Goal: Information Seeking & Learning: Learn about a topic

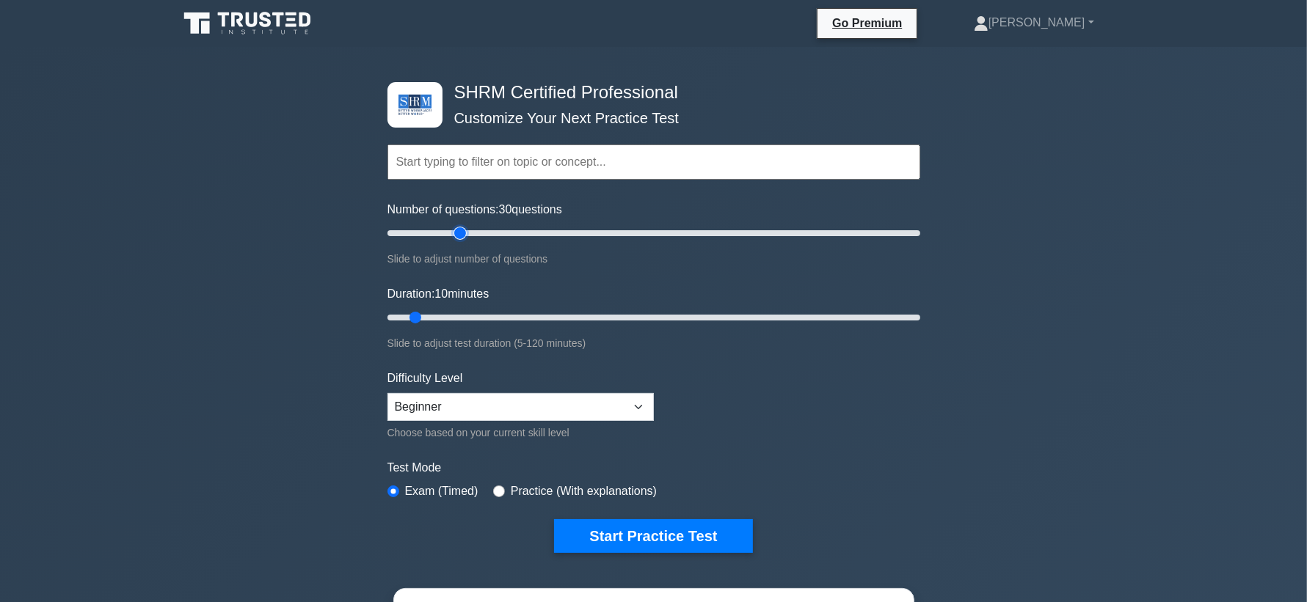
click at [456, 235] on input "Number of questions: 30 questions" at bounding box center [653, 233] width 533 height 18
drag, startPoint x: 454, startPoint y: 235, endPoint x: 430, endPoint y: 238, distance: 24.4
type input "20"
click at [430, 238] on input "Number of questions: 20 questions" at bounding box center [653, 233] width 533 height 18
drag, startPoint x: 491, startPoint y: 321, endPoint x: 439, endPoint y: 320, distance: 51.4
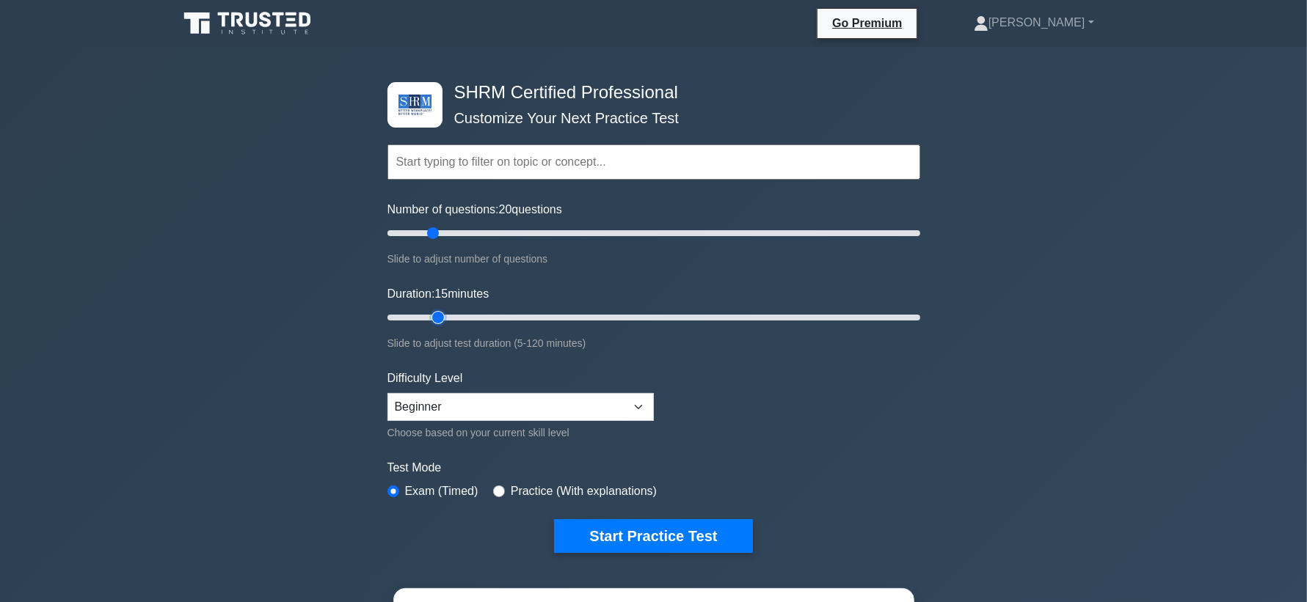
type input "15"
click at [439, 320] on input "Duration: 15 minutes" at bounding box center [653, 318] width 533 height 18
click at [533, 394] on select "Beginner Intermediate Expert" at bounding box center [520, 407] width 266 height 28
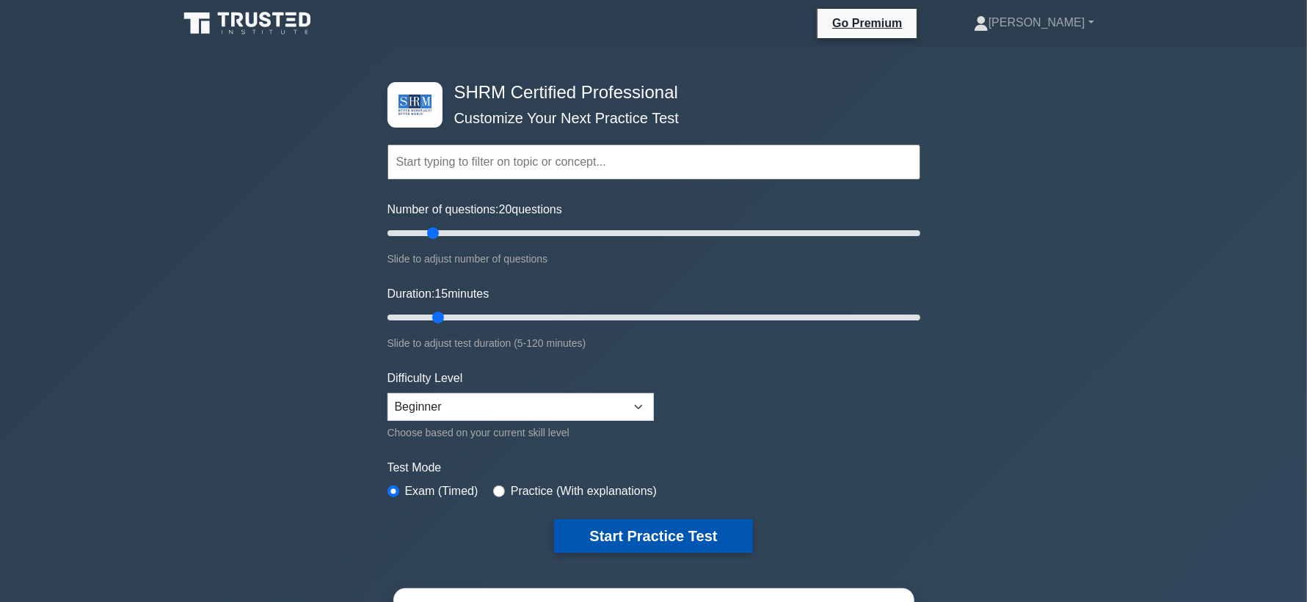
click at [667, 538] on button "Start Practice Test" at bounding box center [653, 536] width 198 height 34
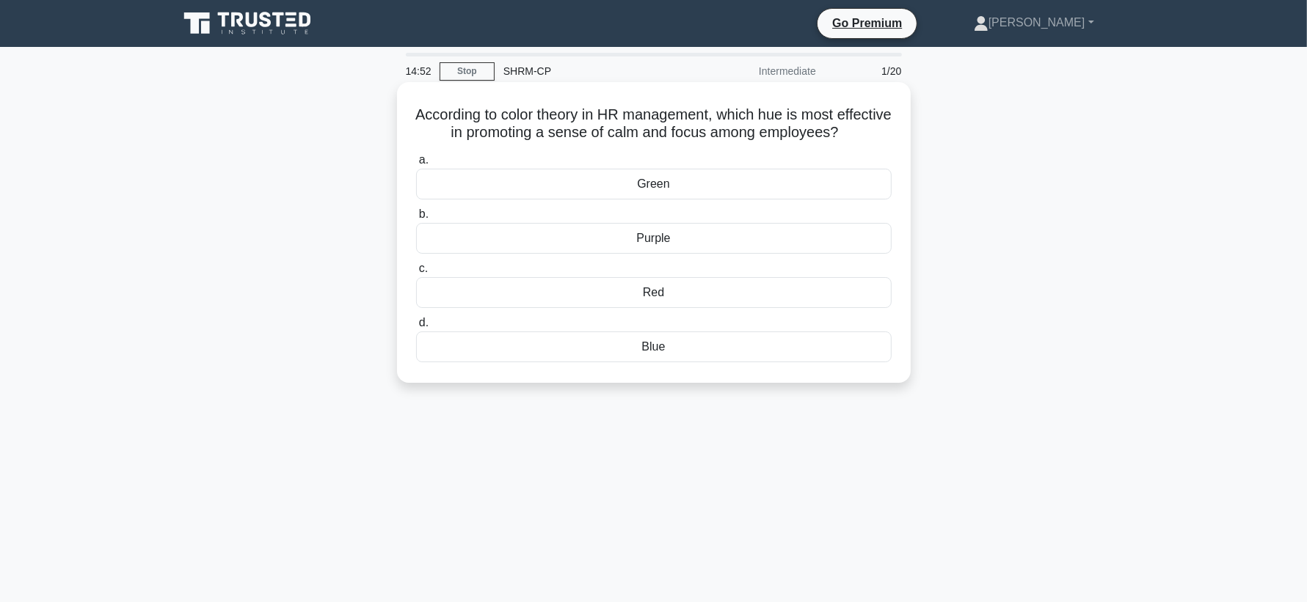
click at [720, 194] on div "Green" at bounding box center [653, 184] width 475 height 31
click at [416, 165] on input "[PERSON_NAME]" at bounding box center [416, 161] width 0 height 10
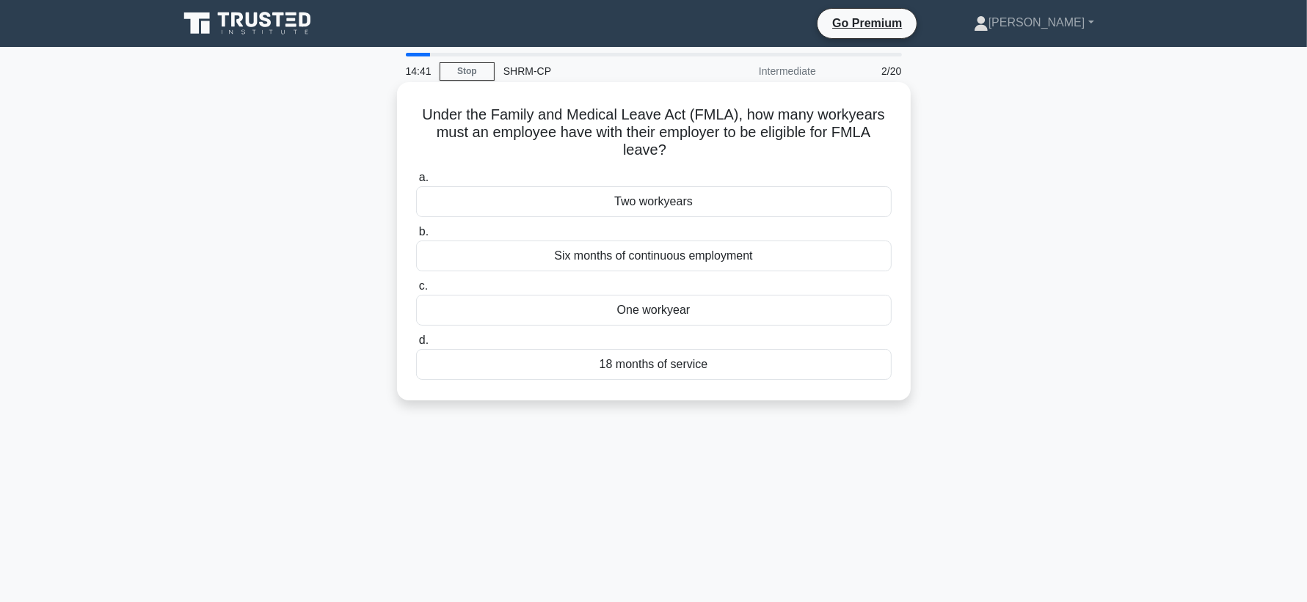
click at [711, 313] on div "One workyear" at bounding box center [653, 310] width 475 height 31
click at [416, 291] on input "c. One workyear" at bounding box center [416, 287] width 0 height 10
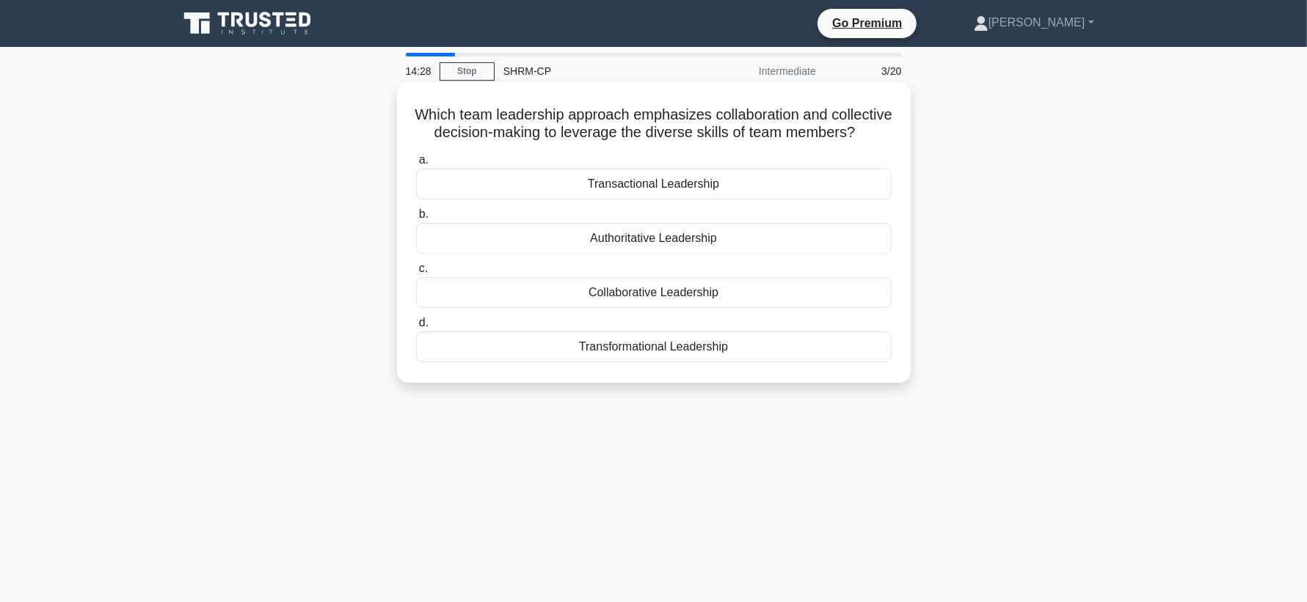
click at [690, 279] on div "Collaborative Leadership" at bounding box center [653, 292] width 475 height 31
click at [416, 274] on input "c. Collaborative Leadership" at bounding box center [416, 269] width 0 height 10
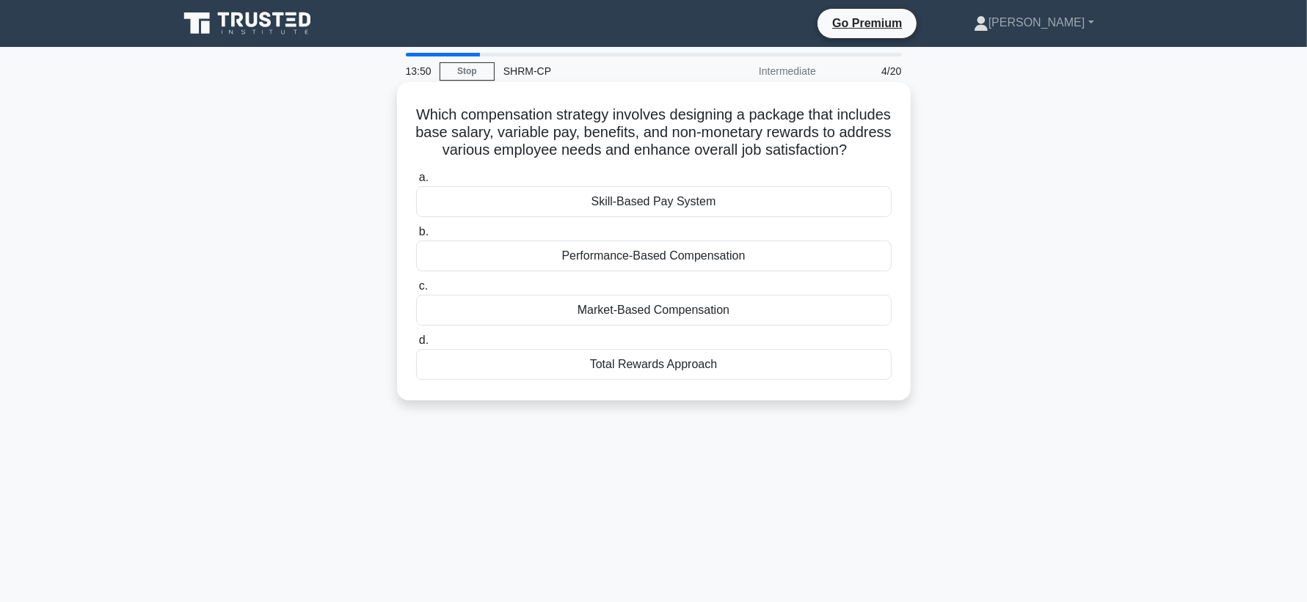
click at [682, 263] on div "Performance-Based Compensation" at bounding box center [653, 256] width 475 height 31
click at [416, 237] on input "b. Performance-Based Compensation" at bounding box center [416, 232] width 0 height 10
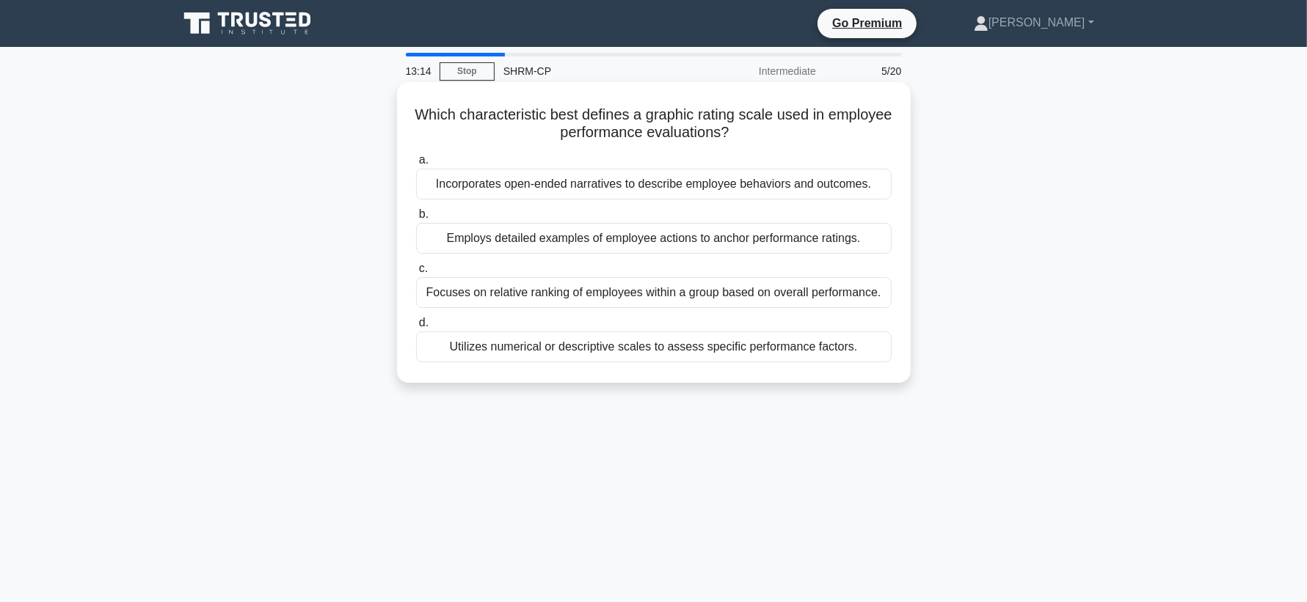
click at [660, 189] on div "Incorporates open-ended narratives to describe employee behaviors and outcomes." at bounding box center [653, 184] width 475 height 31
click at [416, 165] on input "a. Incorporates open-ended narratives to describe employee behaviors and outcom…" at bounding box center [416, 161] width 0 height 10
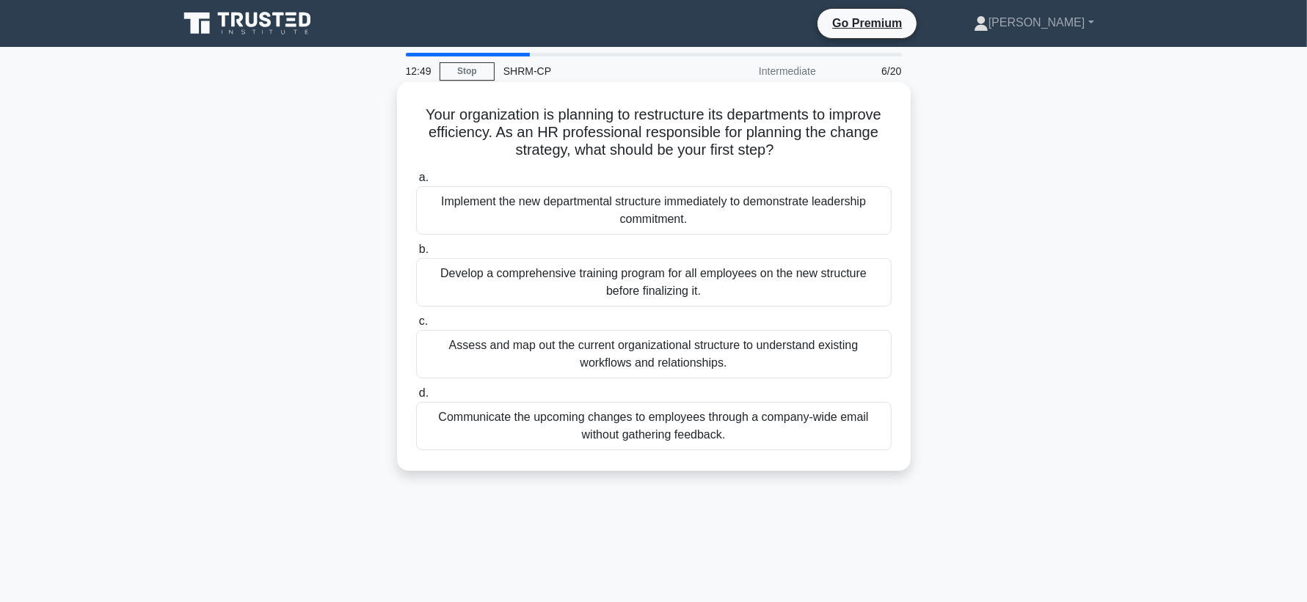
click at [691, 360] on div "Assess and map out the current organizational structure to understand existing …" at bounding box center [653, 354] width 475 height 48
click at [416, 326] on input "c. Assess and map out the current organizational structure to understand existi…" at bounding box center [416, 322] width 0 height 10
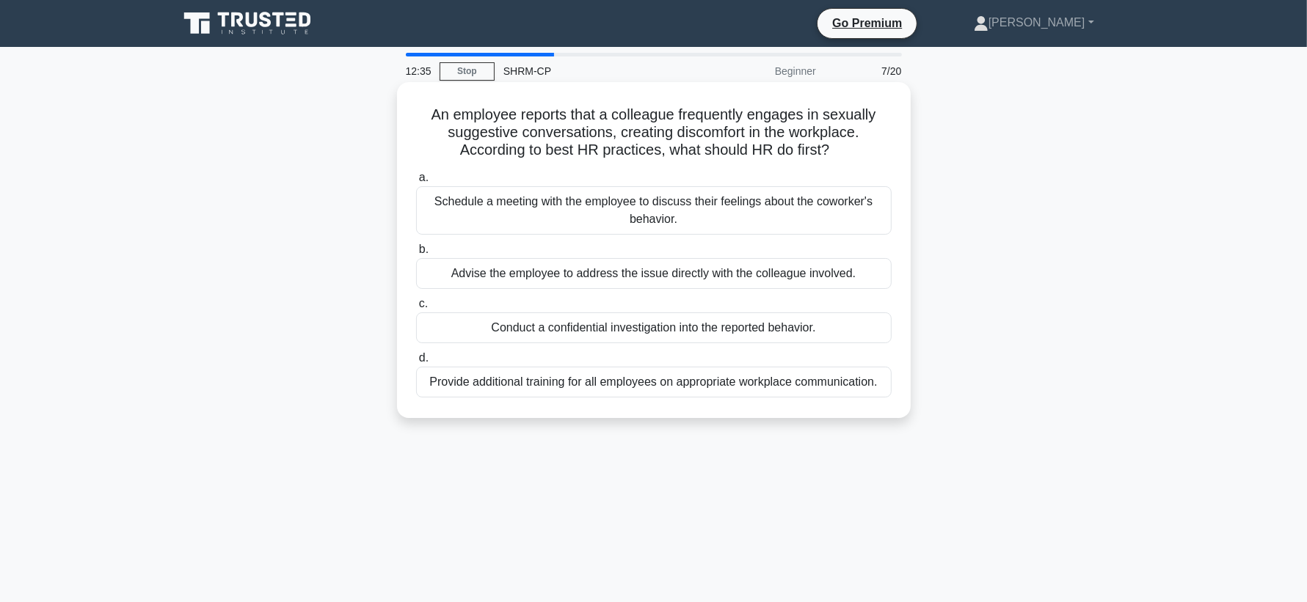
click at [682, 322] on div "Conduct a confidential investigation into the reported behavior." at bounding box center [653, 328] width 475 height 31
click at [416, 309] on input "c. Conduct a confidential investigation into the reported behavior." at bounding box center [416, 304] width 0 height 10
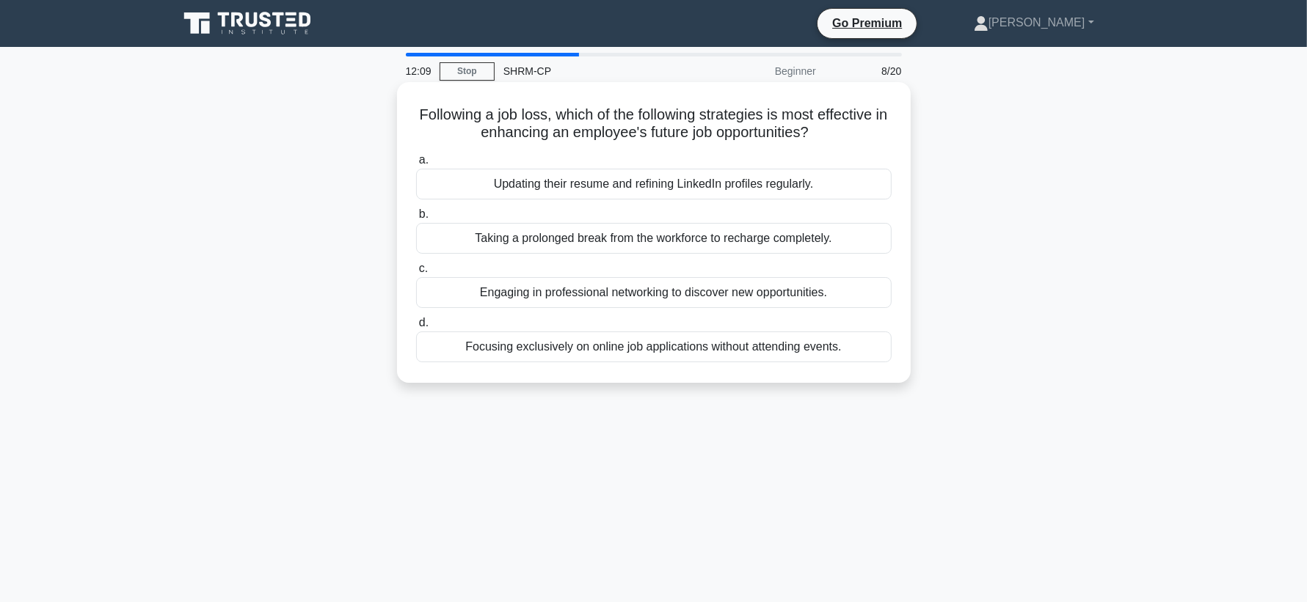
click at [699, 191] on div "Updating their resume and refining LinkedIn profiles regularly." at bounding box center [653, 184] width 475 height 31
click at [416, 165] on input "a. Updating their resume and refining LinkedIn profiles regularly." at bounding box center [416, 161] width 0 height 10
click at [704, 247] on div "Provide clear communication and comprehensive training programs" at bounding box center [653, 238] width 475 height 31
click at [416, 219] on input "b. Provide clear communication and comprehensive training programs" at bounding box center [416, 215] width 0 height 10
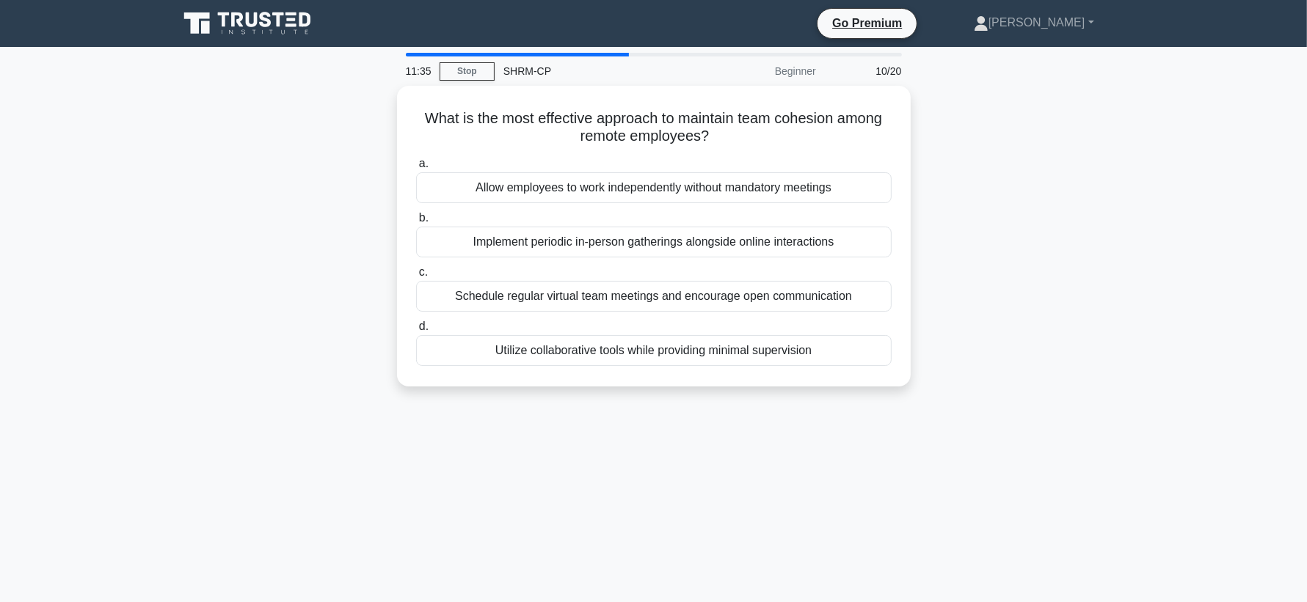
click at [704, 247] on div "Implement periodic in-person gatherings alongside online interactions" at bounding box center [653, 242] width 475 height 31
click at [416, 223] on input "b. Implement periodic in-person gatherings alongside online interactions" at bounding box center [416, 218] width 0 height 10
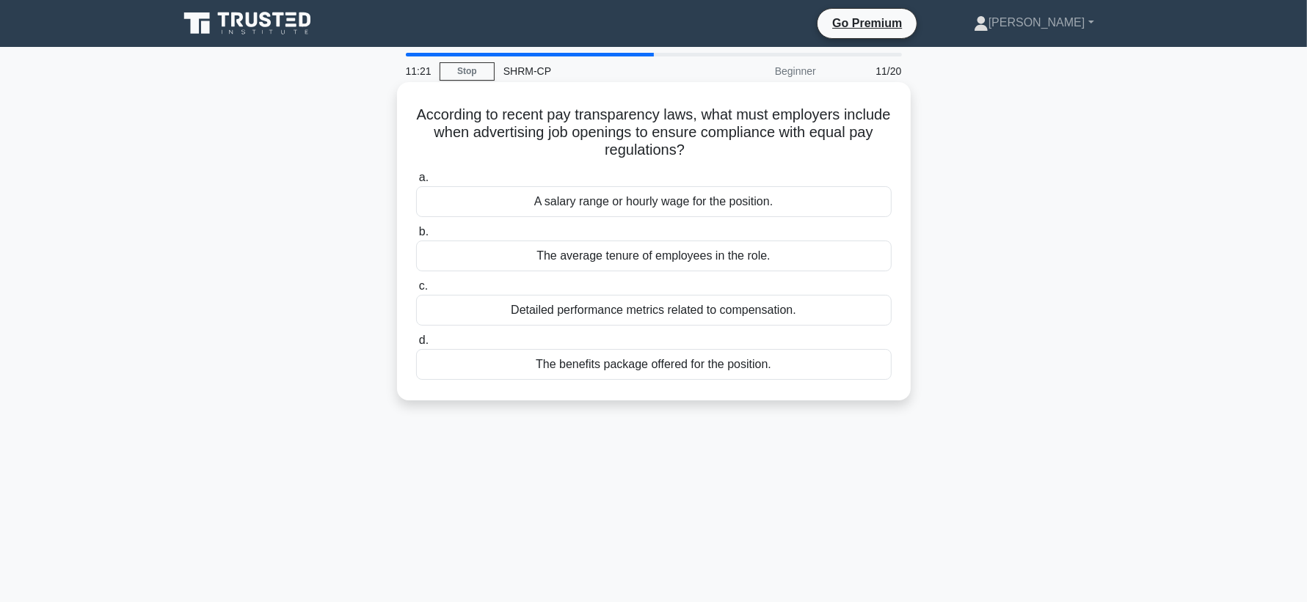
click at [616, 205] on div "A salary range or hourly wage for the position." at bounding box center [653, 201] width 475 height 31
click at [416, 183] on input "a. A salary range or hourly wage for the position." at bounding box center [416, 178] width 0 height 10
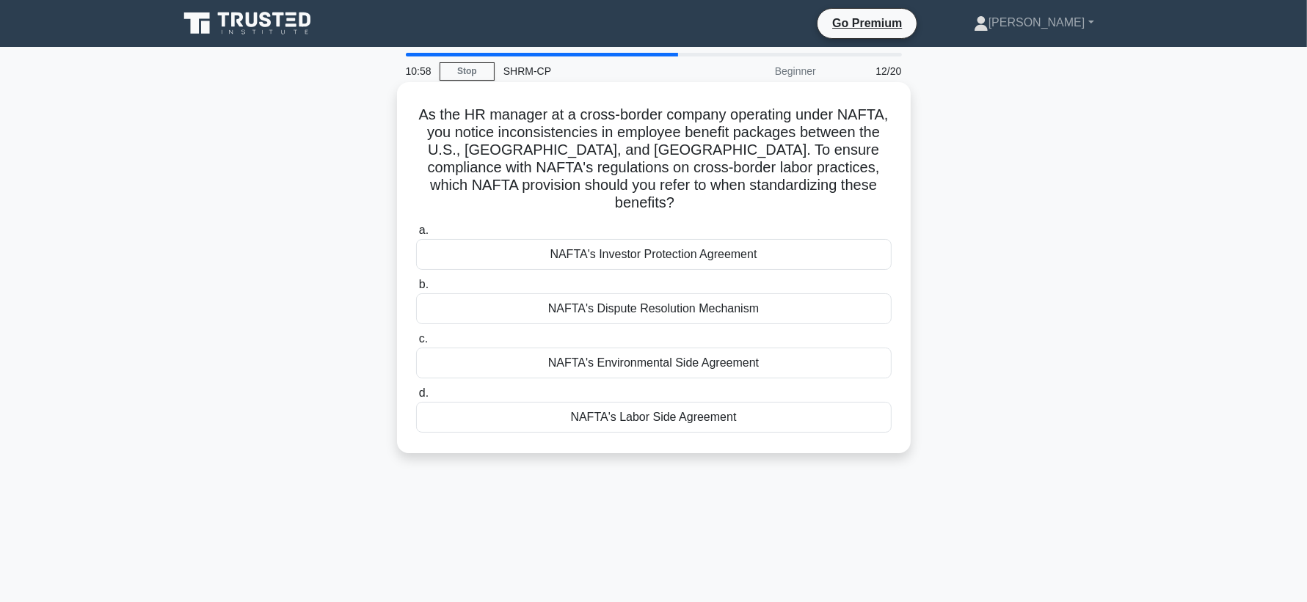
click at [648, 406] on div "NAFTA's Labor Side Agreement" at bounding box center [653, 417] width 475 height 31
click at [416, 398] on input "d. NAFTA's Labor Side Agreement" at bounding box center [416, 394] width 0 height 10
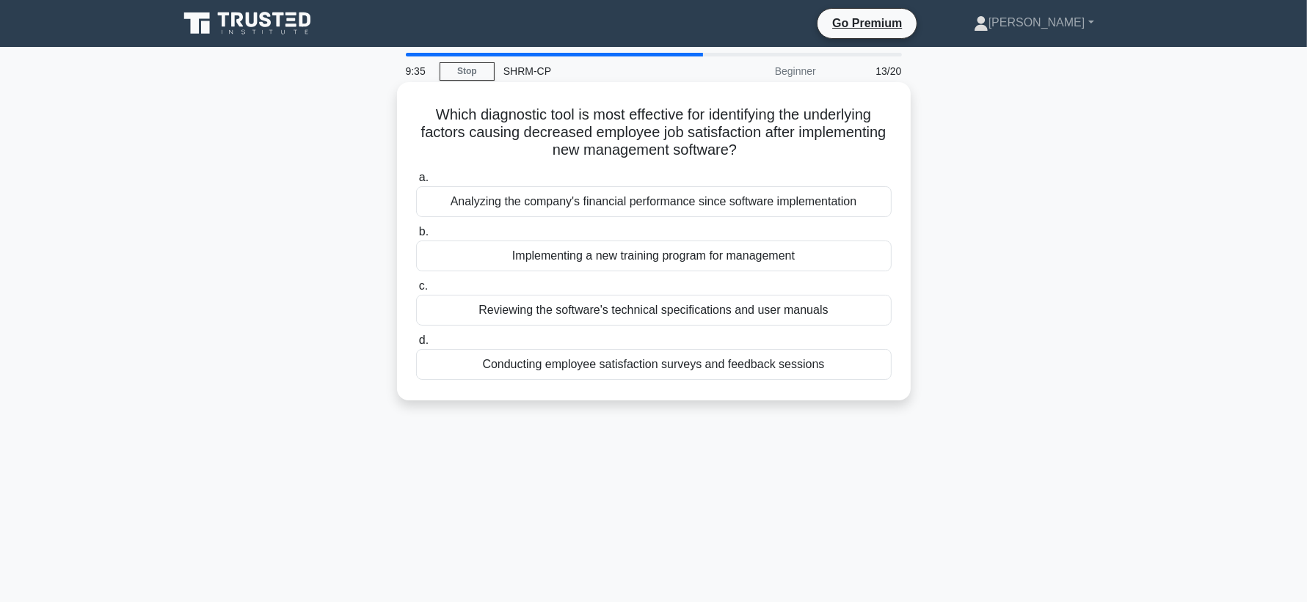
click at [646, 367] on div "Conducting employee satisfaction surveys and feedback sessions" at bounding box center [653, 364] width 475 height 31
click at [416, 346] on input "d. Conducting employee satisfaction surveys and feedback sessions" at bounding box center [416, 341] width 0 height 10
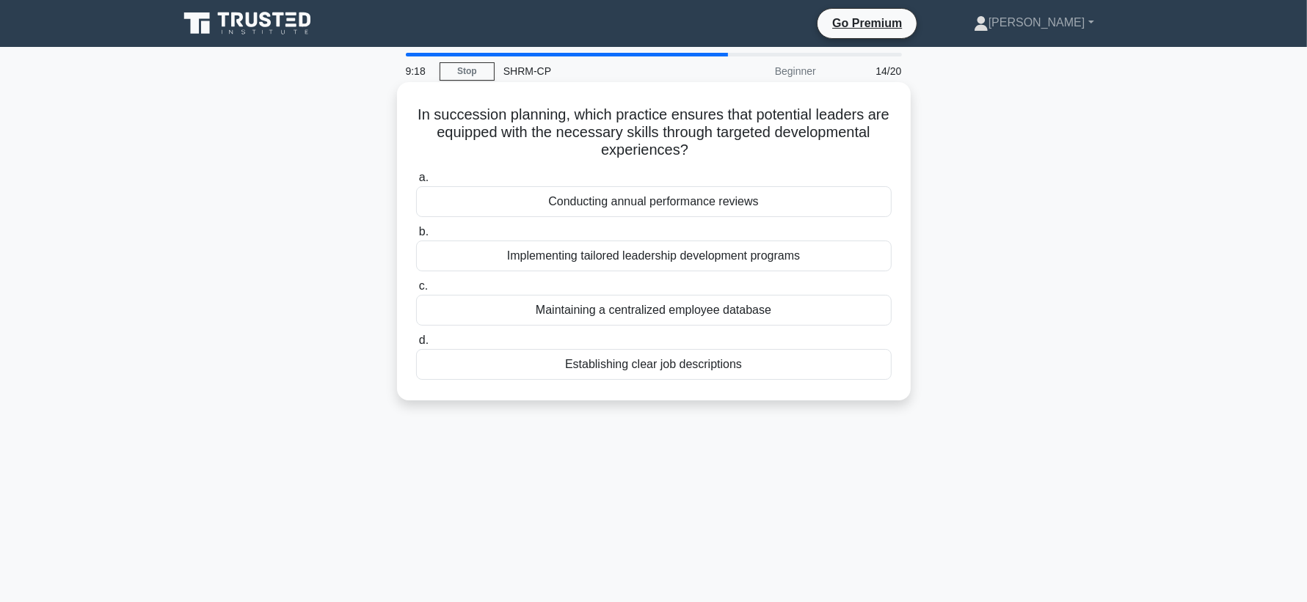
click at [669, 263] on div "Implementing tailored leadership development programs" at bounding box center [653, 256] width 475 height 31
click at [416, 237] on input "b. Implementing tailored leadership development programs" at bounding box center [416, 232] width 0 height 10
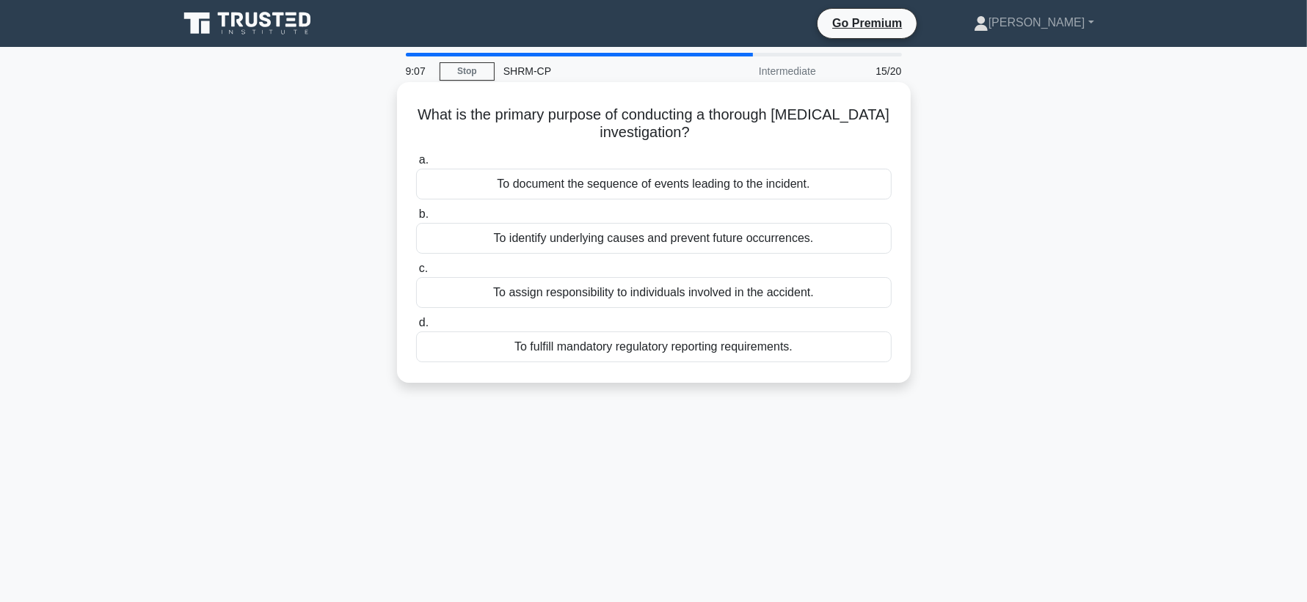
click at [503, 241] on div "To identify underlying causes and prevent future occurrences." at bounding box center [653, 238] width 475 height 31
click at [416, 219] on input "b. To identify underlying causes and prevent future occurrences." at bounding box center [416, 215] width 0 height 10
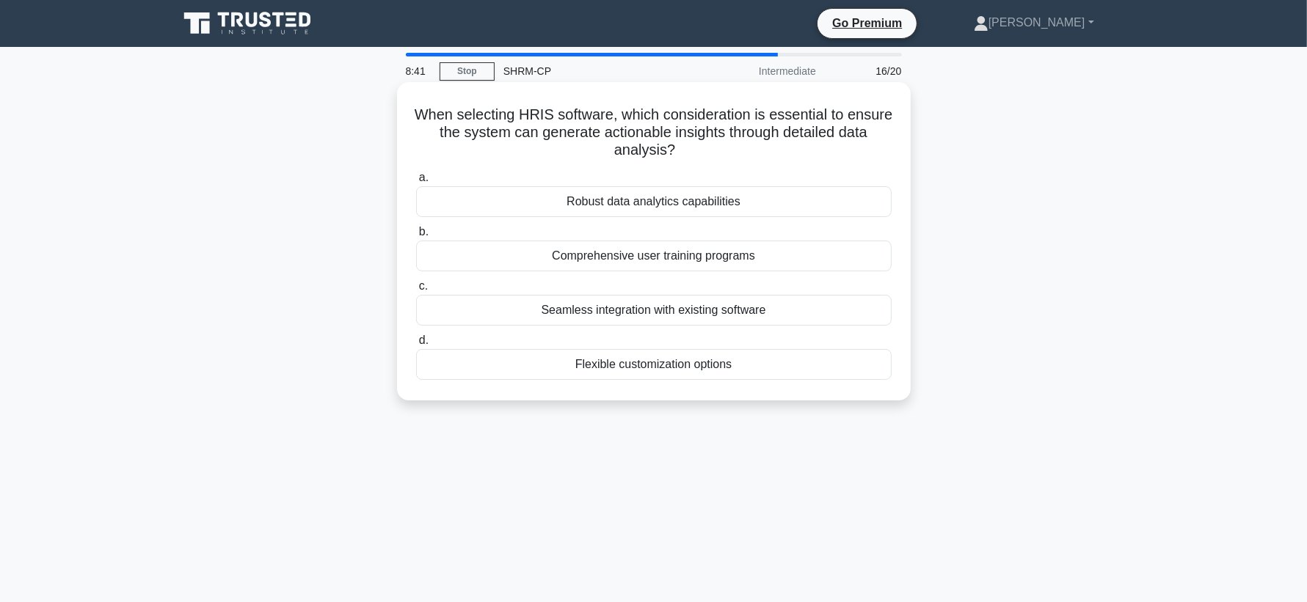
click at [605, 246] on div "Comprehensive user training programs" at bounding box center [653, 256] width 475 height 31
click at [416, 237] on input "b. Comprehensive user training programs" at bounding box center [416, 232] width 0 height 10
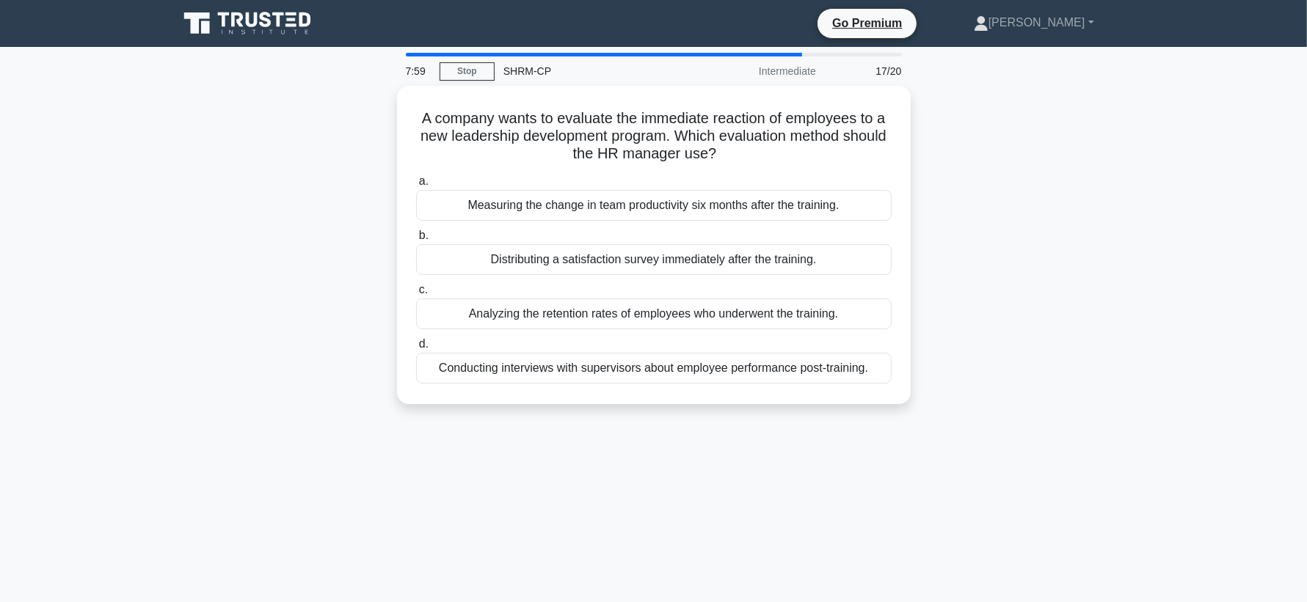
click at [605, 246] on div "Distributing a satisfaction survey immediately after the training." at bounding box center [653, 259] width 475 height 31
click at [416, 241] on input "b. Distributing a satisfaction survey immediately after the training." at bounding box center [416, 236] width 0 height 10
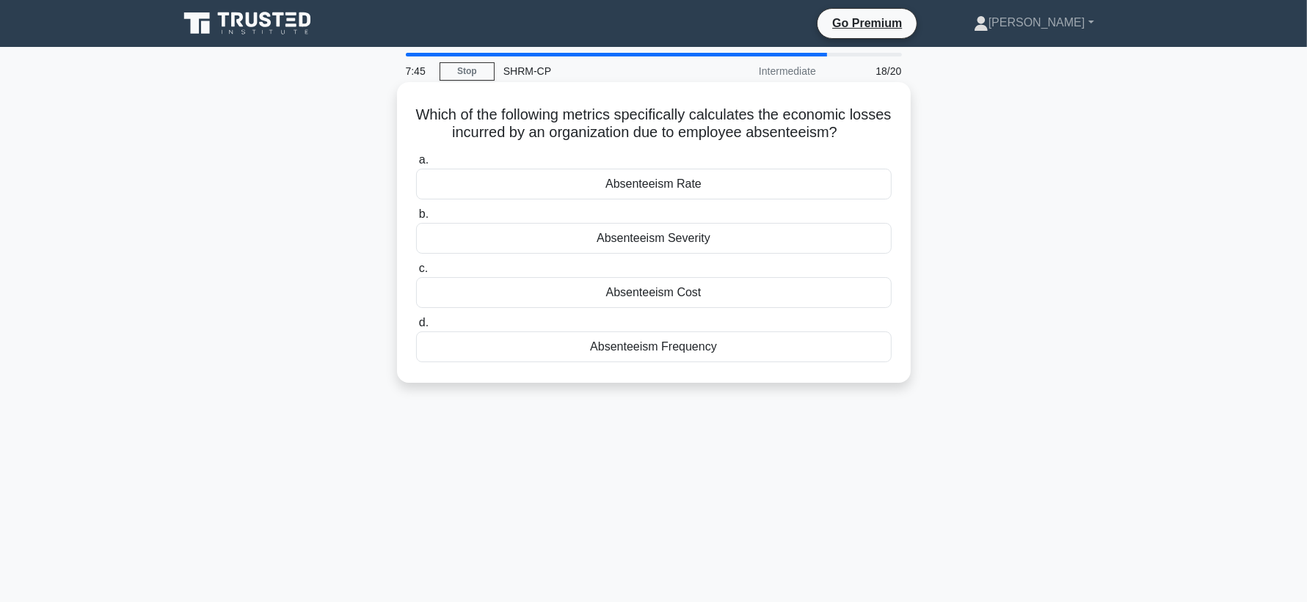
click at [623, 348] on div "Absenteeism Frequency" at bounding box center [653, 347] width 475 height 31
click at [416, 328] on input "d. Absenteeism Frequency" at bounding box center [416, 323] width 0 height 10
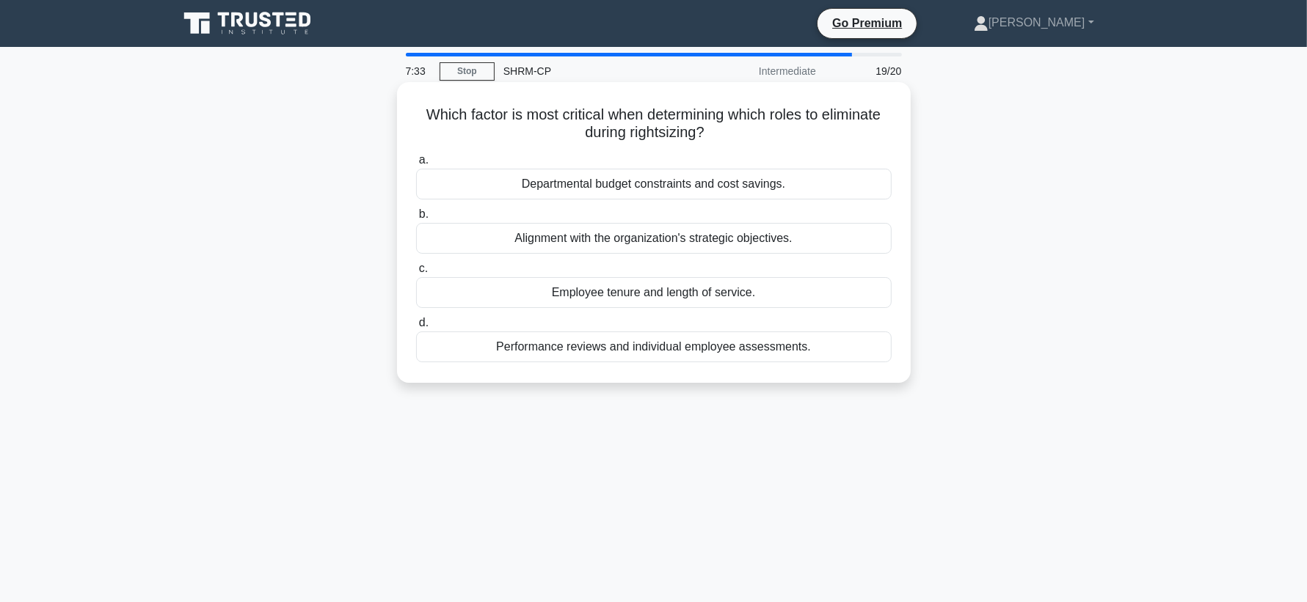
click at [640, 241] on div "Alignment with the organization's strategic objectives." at bounding box center [653, 238] width 475 height 31
click at [416, 219] on input "b. Alignment with the organization's strategic objectives." at bounding box center [416, 215] width 0 height 10
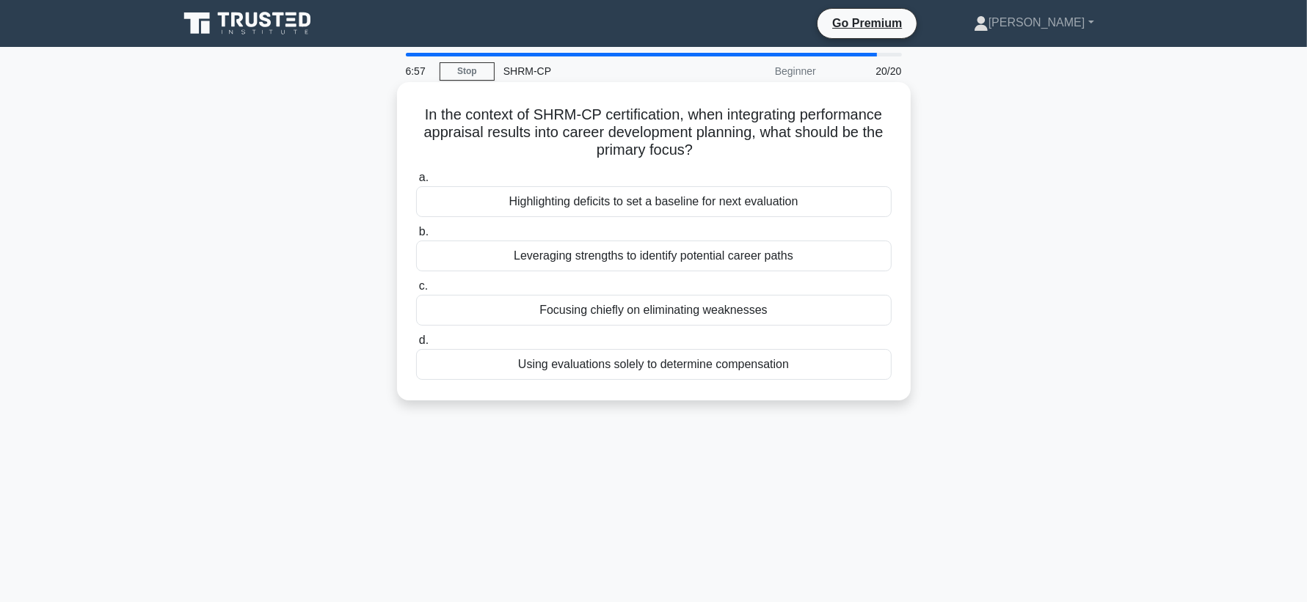
click at [581, 263] on div "Leveraging strengths to identify potential career paths" at bounding box center [653, 256] width 475 height 31
click at [416, 237] on input "b. Leveraging strengths to identify potential career paths" at bounding box center [416, 232] width 0 height 10
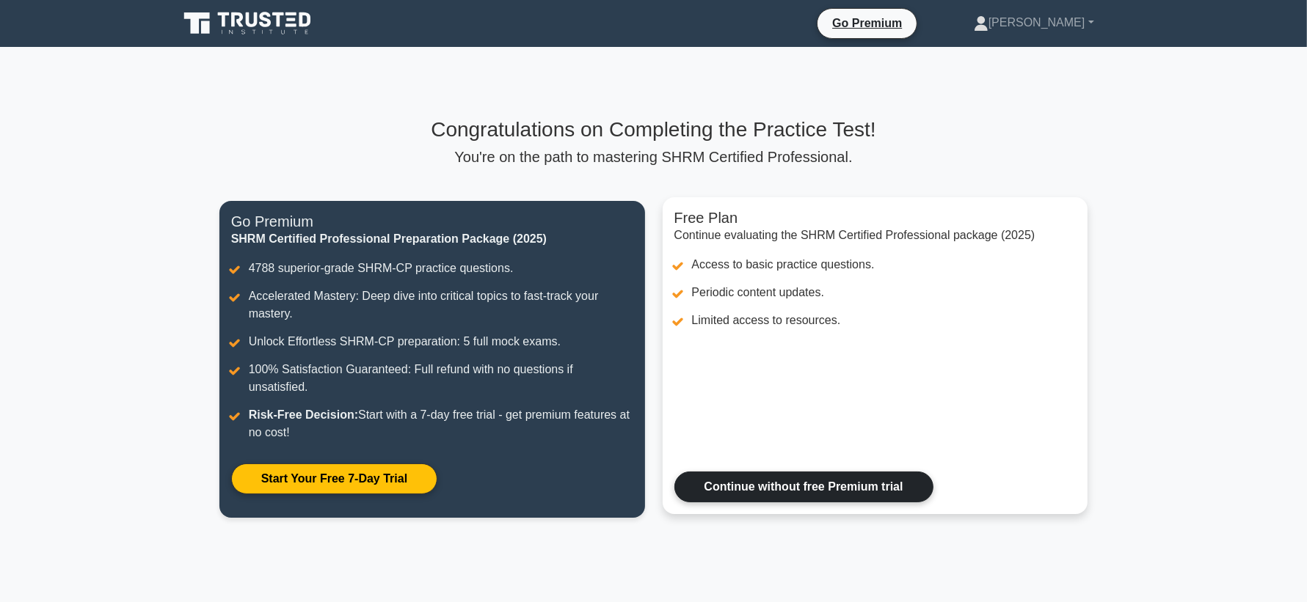
click at [773, 475] on link "Continue without free Premium trial" at bounding box center [803, 487] width 259 height 31
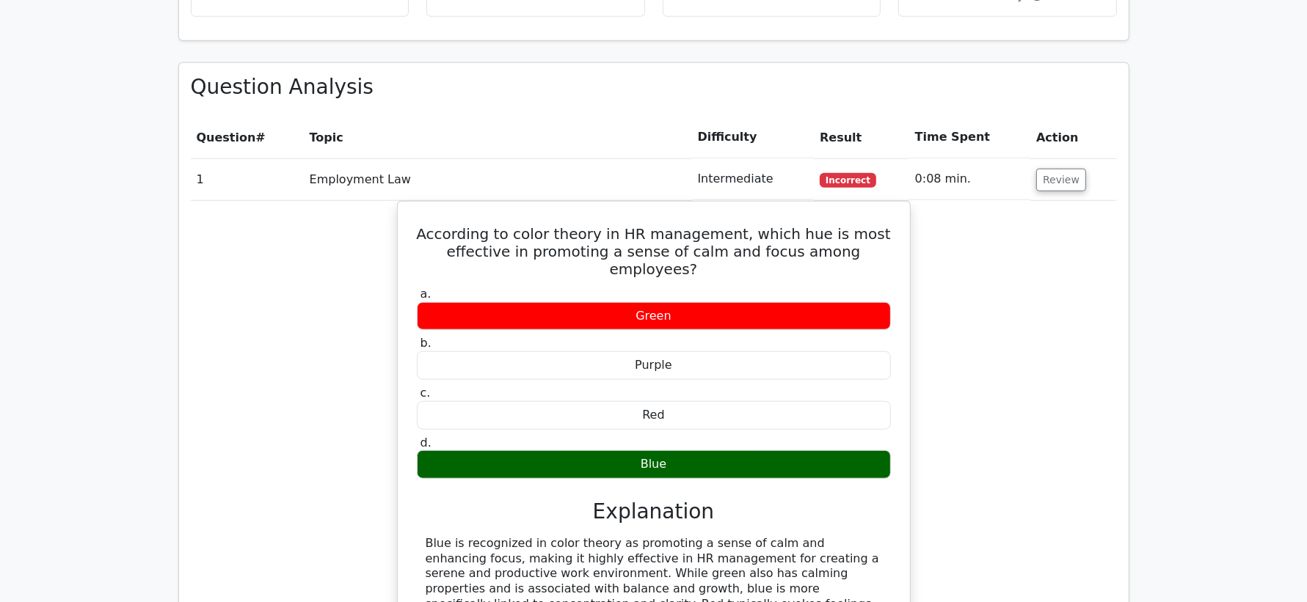
scroll to position [1299, 0]
